Goal: Communication & Community: Participate in discussion

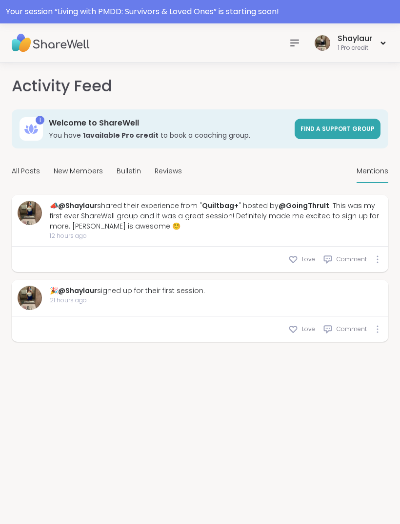
click at [292, 40] on icon at bounding box center [295, 43] width 8 height 6
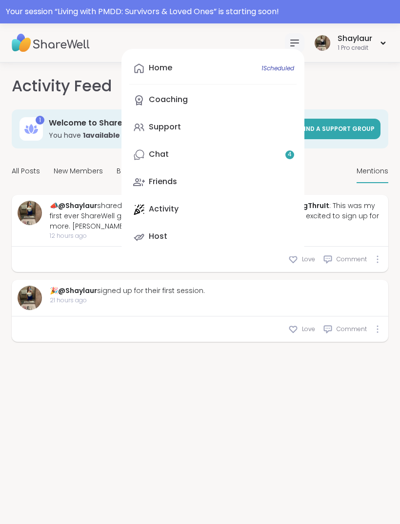
click at [223, 153] on link "Chat 4" at bounding box center [212, 154] width 167 height 23
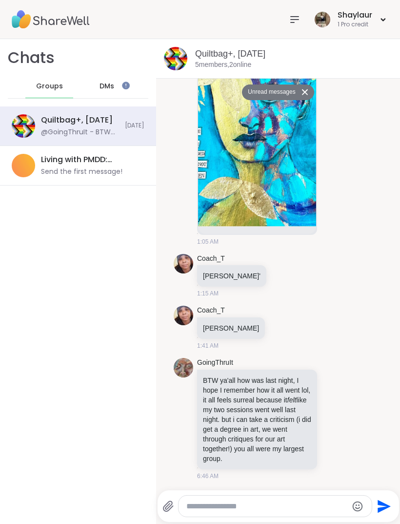
click at [104, 171] on div "Send the first message!" at bounding box center [81, 172] width 81 height 10
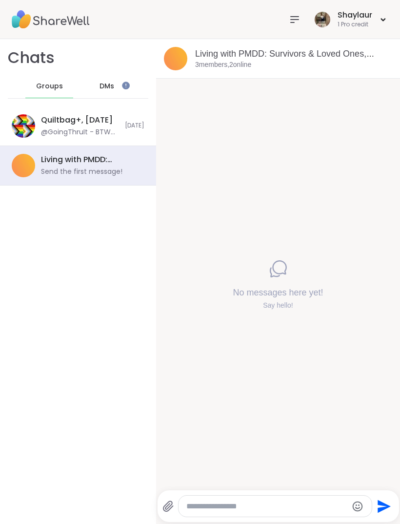
click at [289, 19] on icon at bounding box center [295, 20] width 12 height 12
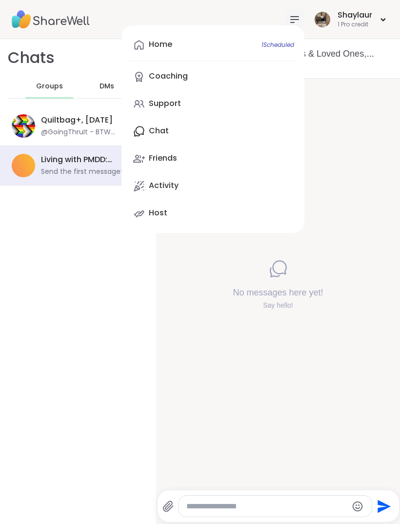
click at [220, 45] on link "Home 1 Scheduled" at bounding box center [212, 44] width 167 height 23
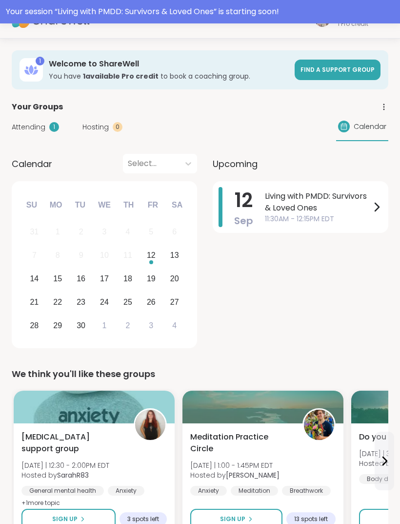
scroll to position [25, 0]
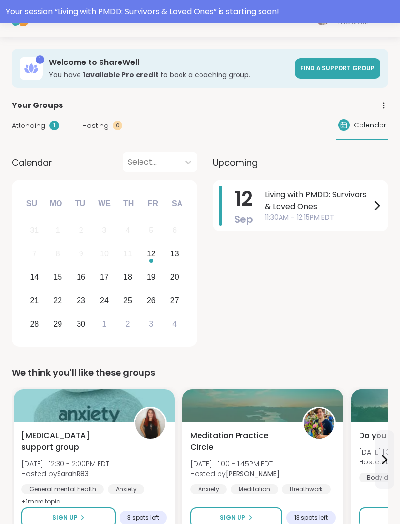
click at [346, 183] on div "[DATE] Living with PMDD: Survivors & Loved Ones 11:30AM - 12:15PM EDT" at bounding box center [301, 206] width 176 height 52
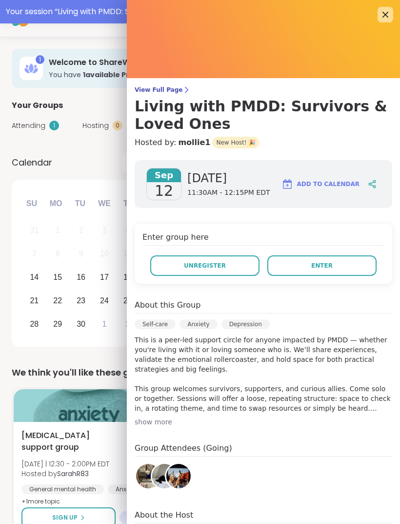
scroll to position [0, 0]
click at [342, 264] on button "Enter" at bounding box center [321, 265] width 109 height 20
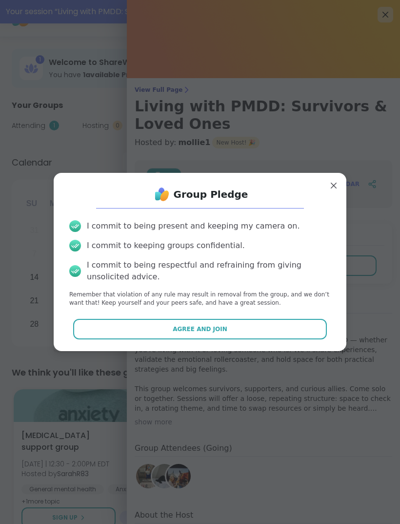
click at [239, 321] on button "Agree and Join" at bounding box center [200, 329] width 254 height 20
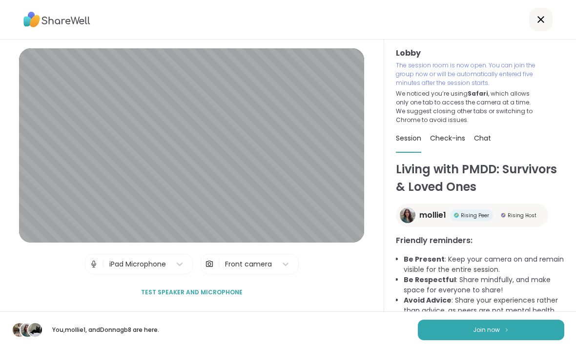
click at [400, 334] on button "Join now" at bounding box center [491, 330] width 146 height 20
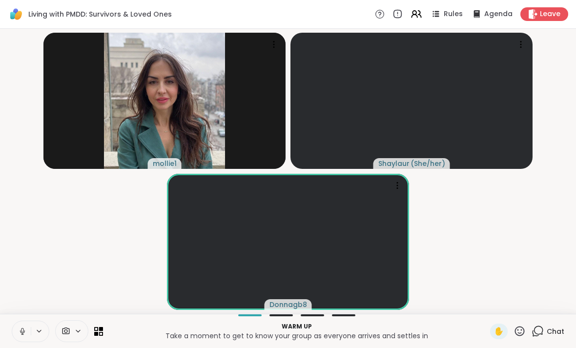
click at [27, 332] on button at bounding box center [21, 331] width 19 height 20
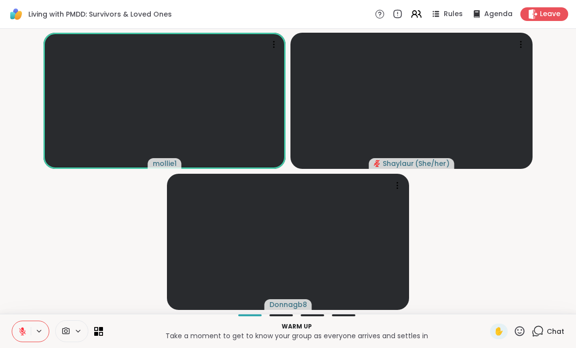
click at [23, 331] on icon at bounding box center [22, 331] width 9 height 9
